Goal: Task Accomplishment & Management: Complete application form

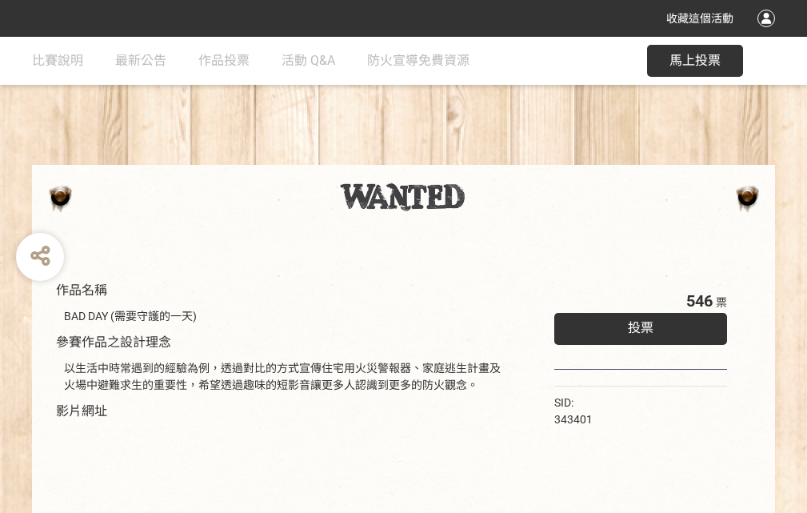
click at [768, 34] on div "收藏這個活動" at bounding box center [403, 18] width 807 height 37
click at [500, 158] on div "作品名稱 BAD DAY (需要守護的一天) 參賽作品之設計理念 以生活中時常遇到的經驗為例，透過對比的方式宣傳住宅用火災警報器、家庭逃生計畫及火場中避難求生…" at bounding box center [403, 373] width 807 height 672
click at [636, 324] on span "投票" at bounding box center [641, 327] width 26 height 15
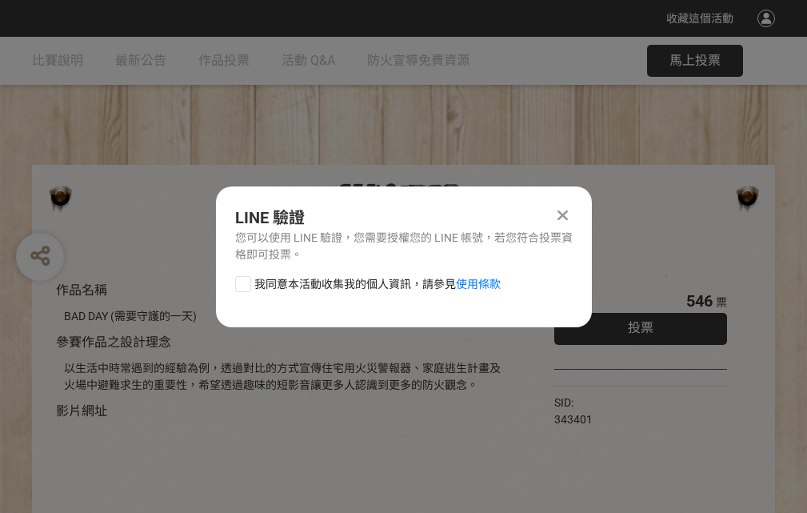
click at [241, 281] on div at bounding box center [243, 284] width 16 height 16
checkbox input "true"
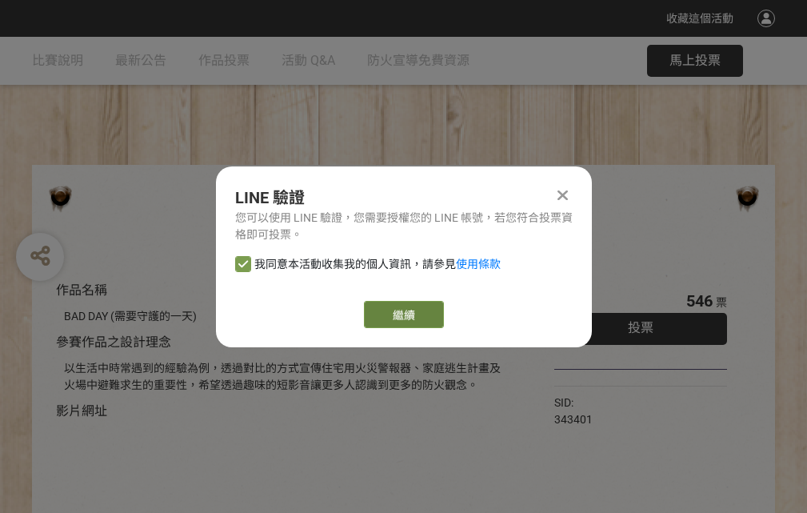
click at [402, 314] on link "繼續" at bounding box center [404, 314] width 80 height 27
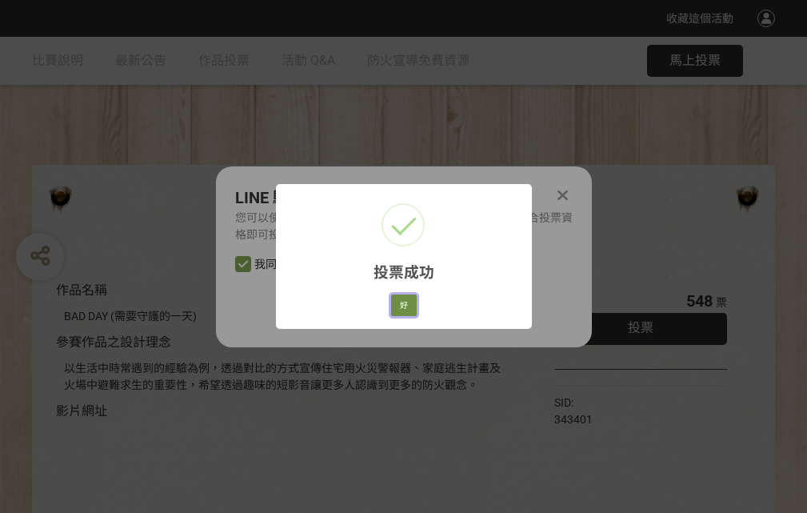
click at [399, 302] on button "好" at bounding box center [404, 305] width 26 height 22
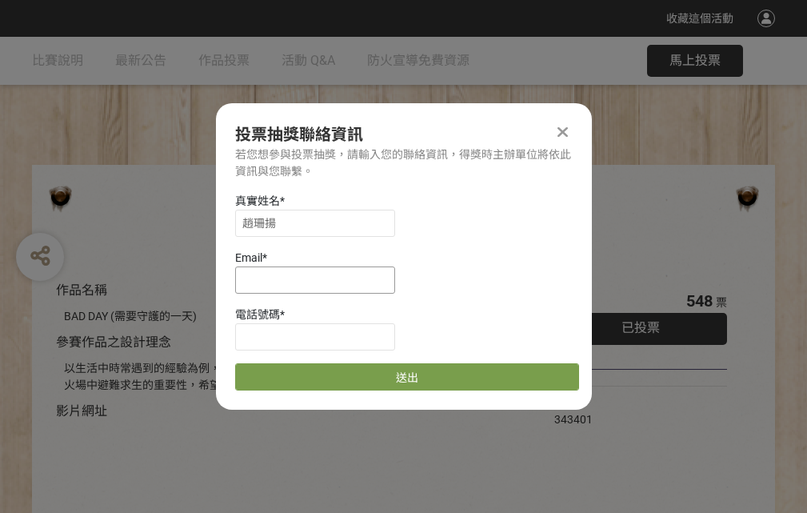
click at [320, 279] on input at bounding box center [315, 279] width 160 height 27
type input "[EMAIL_ADDRESS][DOMAIN_NAME]"
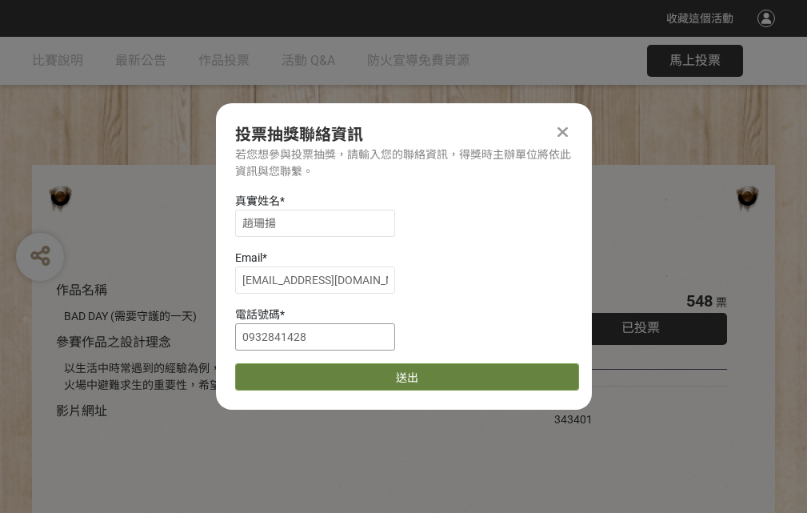
type input "0932841428"
click at [281, 371] on button "送出" at bounding box center [407, 376] width 344 height 27
